Goal: Information Seeking & Learning: Learn about a topic

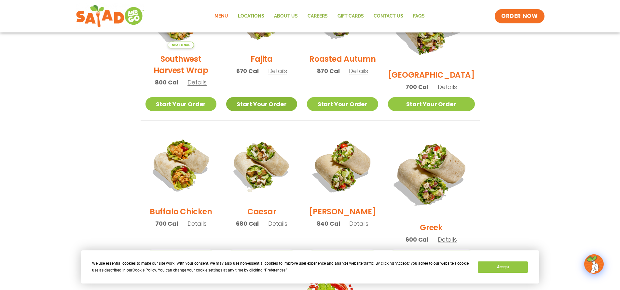
scroll to position [390, 0]
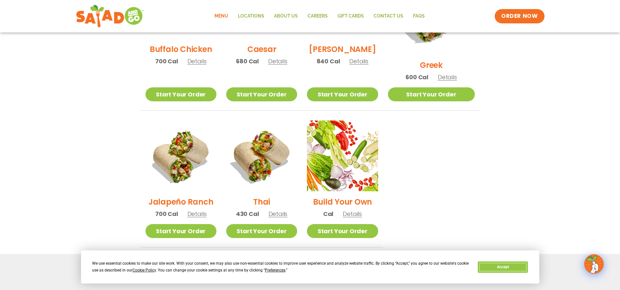
click at [497, 268] on button "Accept" at bounding box center [502, 267] width 50 height 11
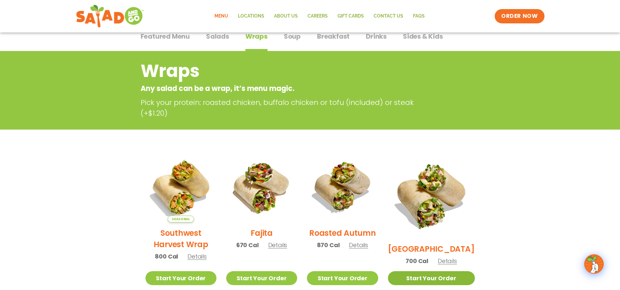
scroll to position [0, 0]
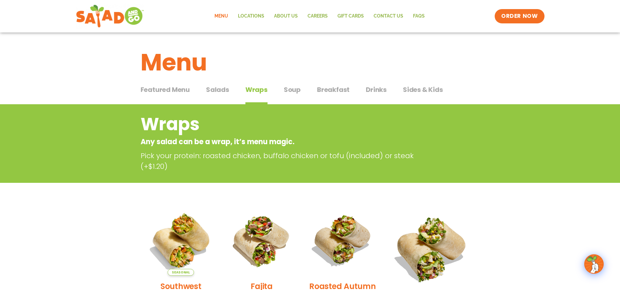
click at [220, 91] on span "Salads" at bounding box center [217, 90] width 23 height 10
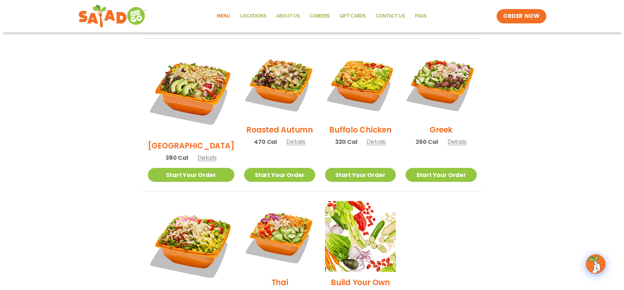
scroll to position [358, 0]
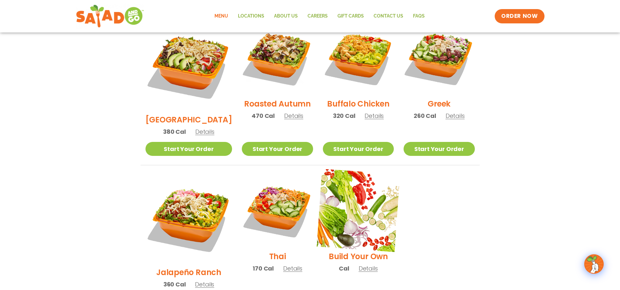
click at [350, 216] on img at bounding box center [357, 210] width 83 height 83
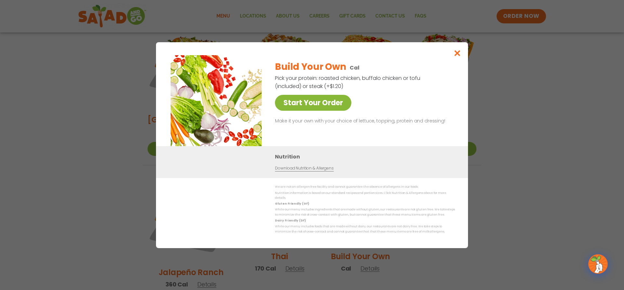
click at [329, 109] on link "Start Your Order" at bounding box center [313, 103] width 76 height 16
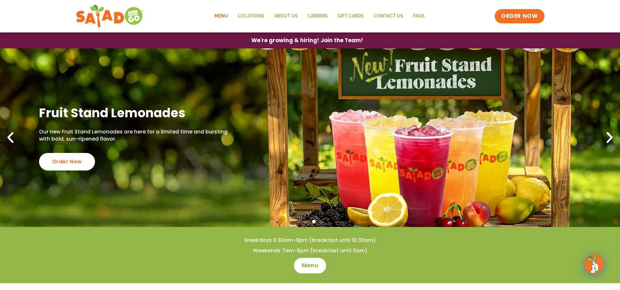
click at [221, 13] on link "Menu" at bounding box center [220, 16] width 23 height 15
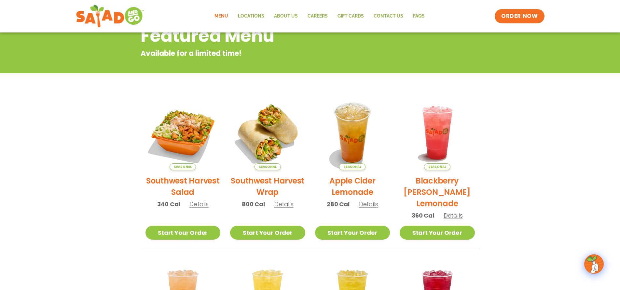
scroll to position [65, 0]
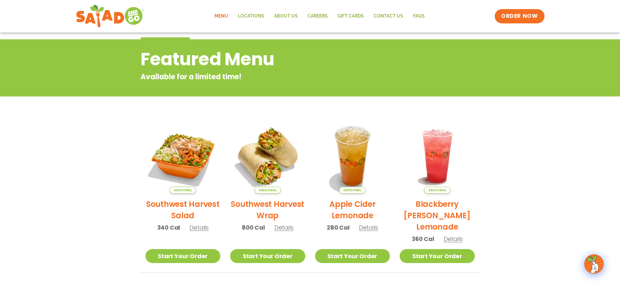
click at [227, 18] on link "Menu" at bounding box center [220, 16] width 23 height 15
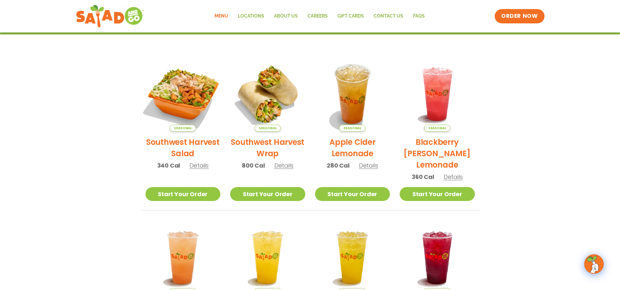
scroll to position [127, 0]
click at [176, 100] on img at bounding box center [183, 94] width 88 height 88
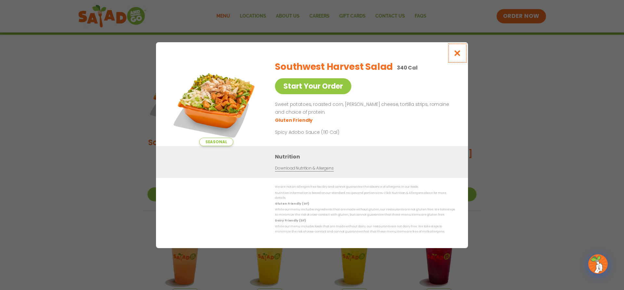
click at [457, 56] on icon "Close modal" at bounding box center [458, 53] width 8 height 7
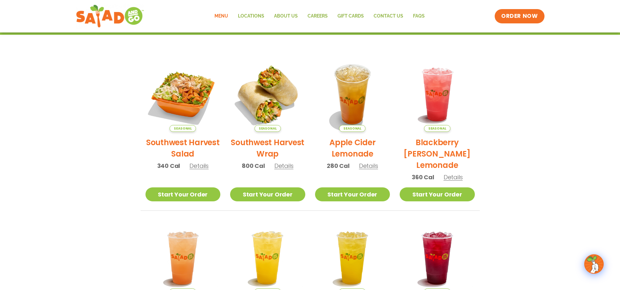
click at [281, 167] on span "Details" at bounding box center [283, 166] width 19 height 8
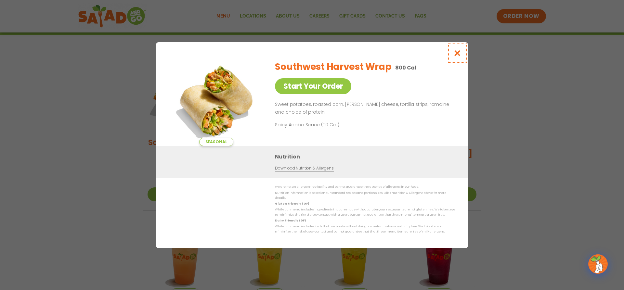
click at [456, 57] on icon "Close modal" at bounding box center [458, 53] width 8 height 7
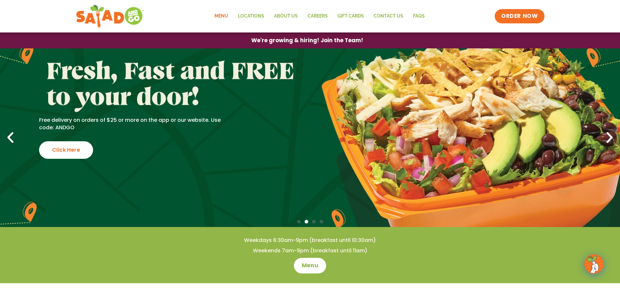
click at [218, 15] on link "Menu" at bounding box center [220, 16] width 23 height 15
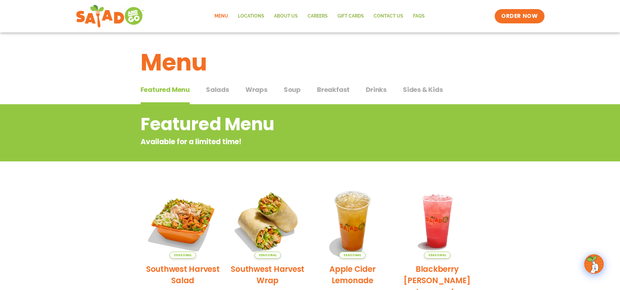
click at [217, 90] on span "Salads" at bounding box center [217, 90] width 23 height 10
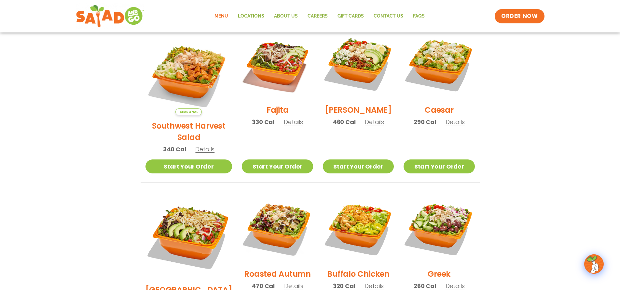
scroll to position [228, 0]
